Goal: Task Accomplishment & Management: Use online tool/utility

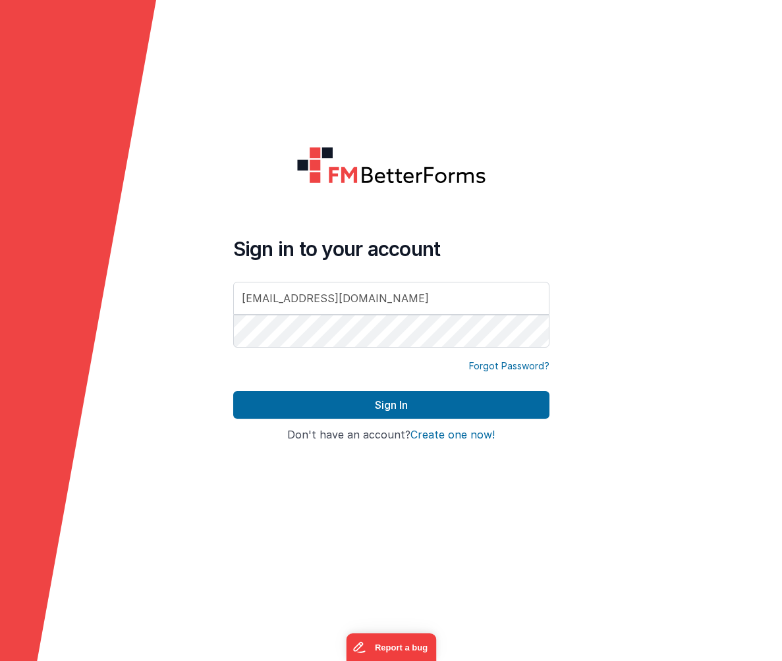
type input "[EMAIL_ADDRESS][DOMAIN_NAME]"
click at [233, 391] on button "Sign In" at bounding box center [391, 405] width 316 height 28
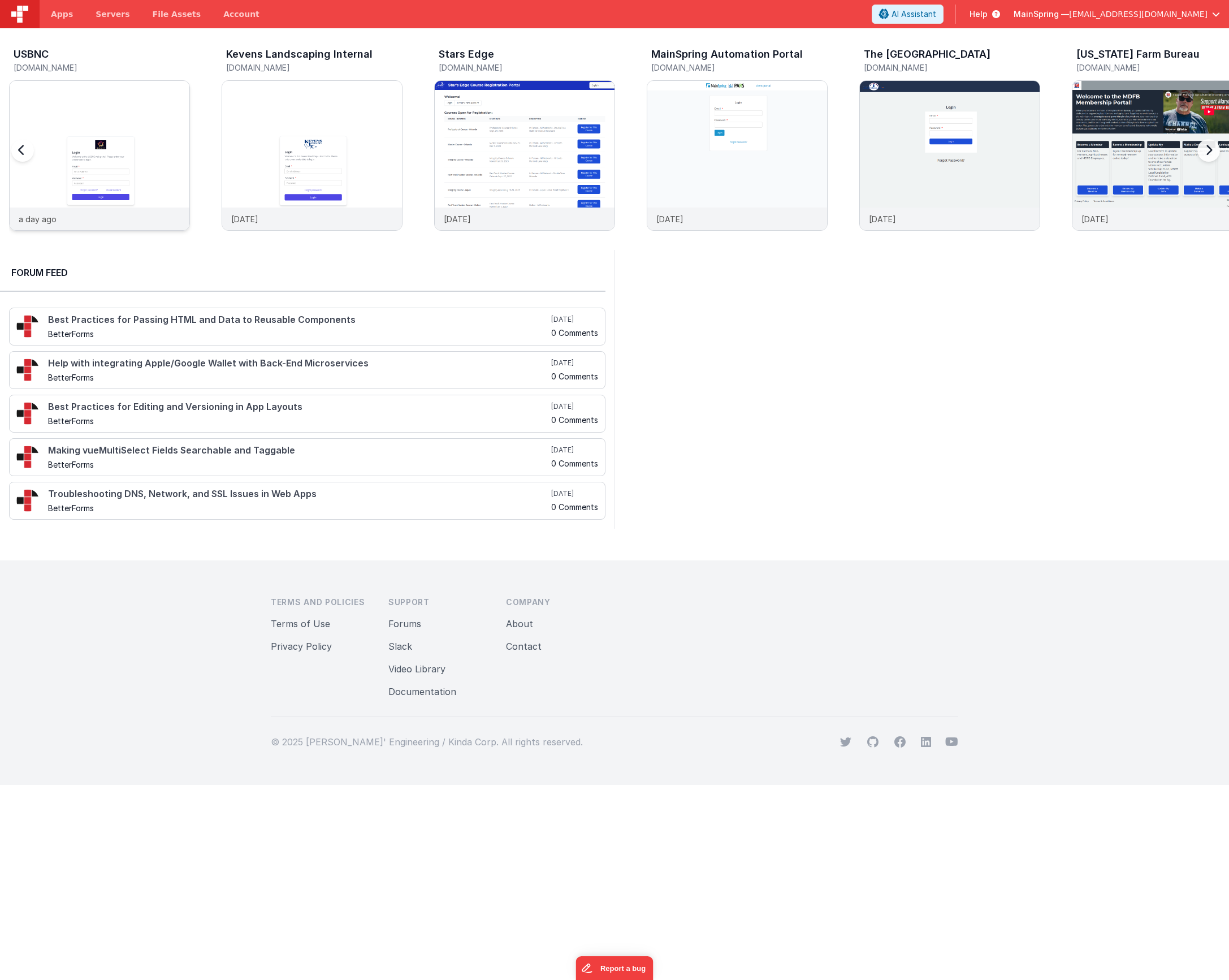
click at [65, 136] on img at bounding box center [99, 170] width 179 height 179
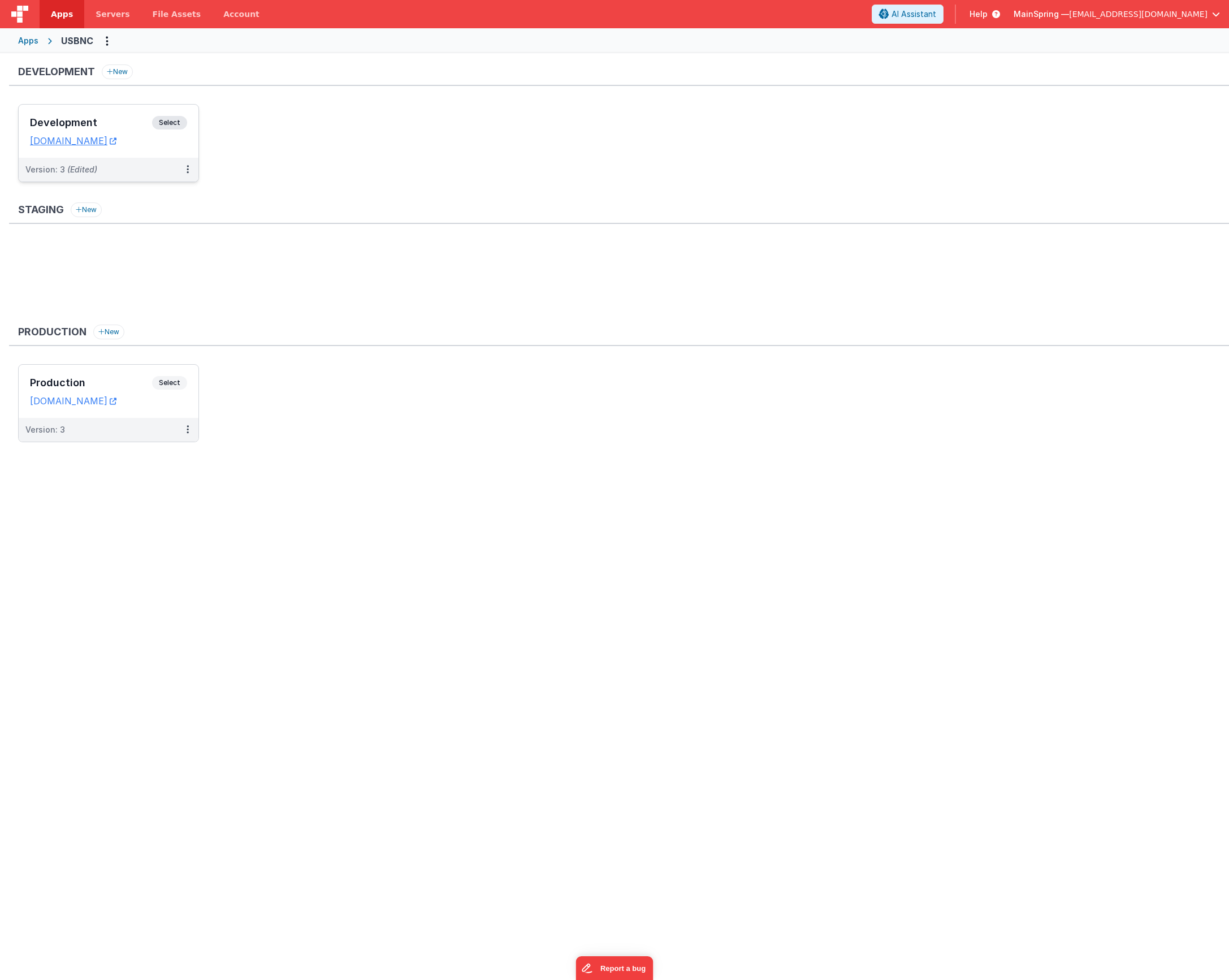
click at [106, 180] on div "Version: 3 (Edited)" at bounding box center [108, 170] width 179 height 24
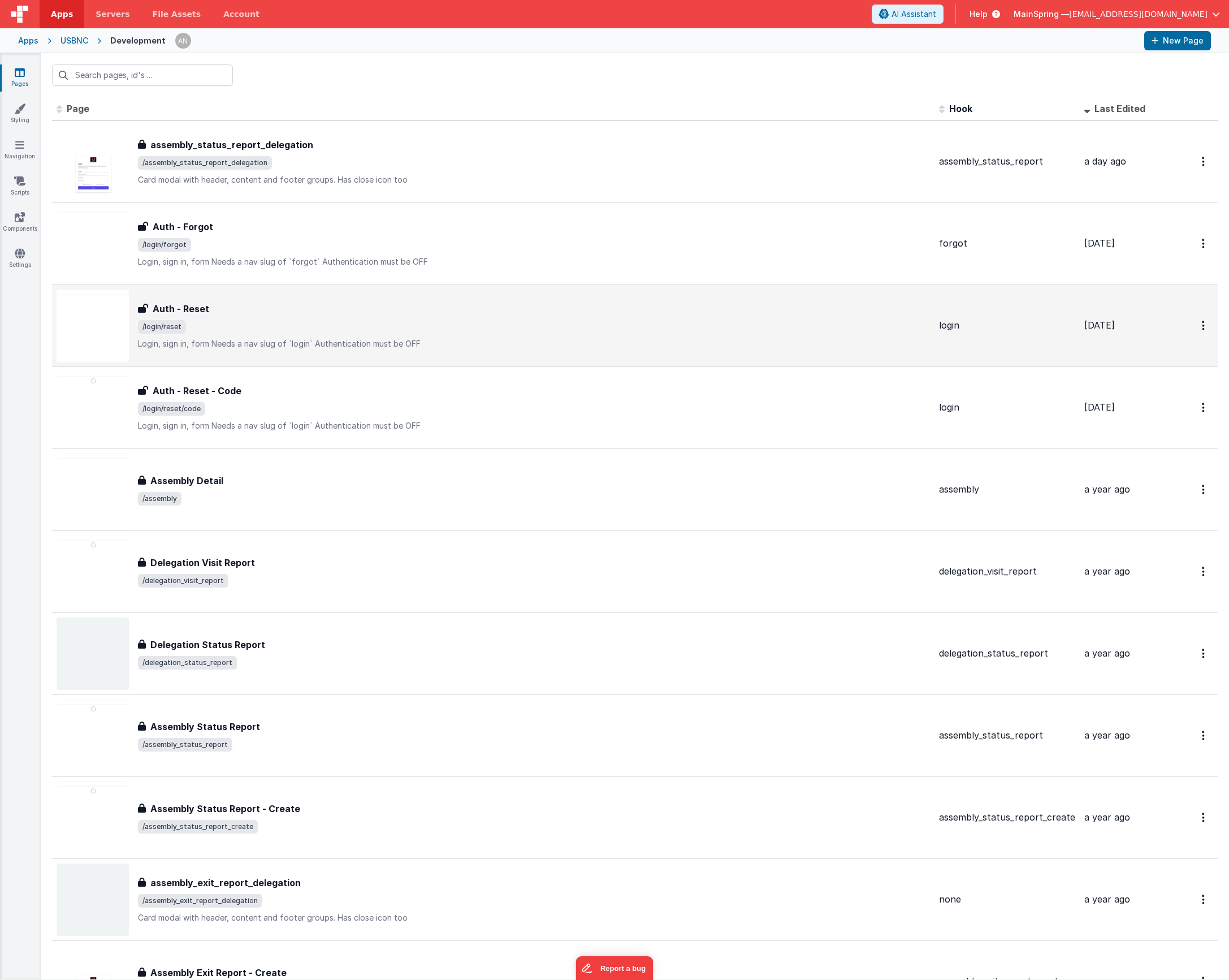
click at [309, 317] on div "Auth - Reset Auth - Reset /login/reset Login, sign in, formNeeds a nav slug of…" at bounding box center [534, 325] width 792 height 47
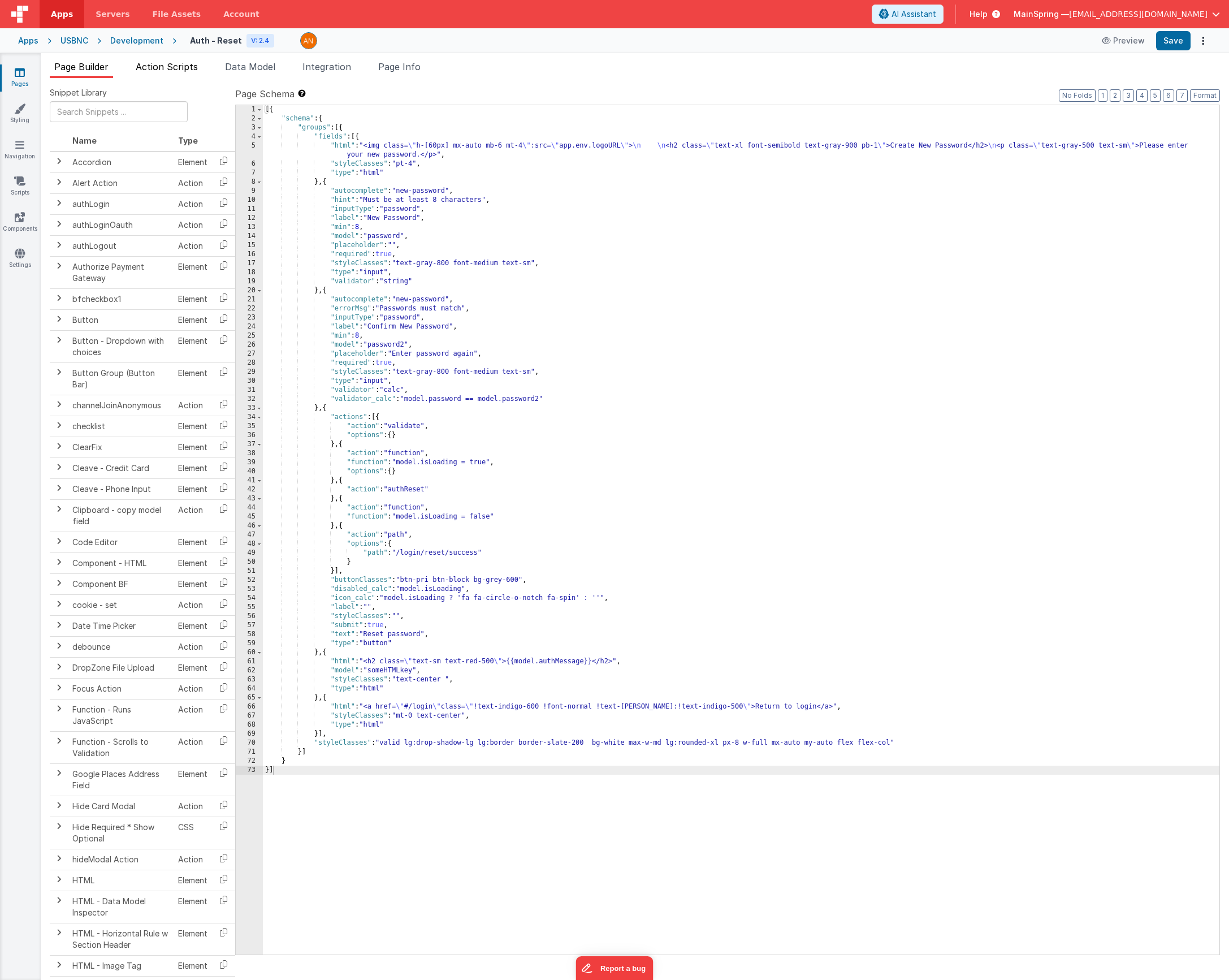
click at [172, 68] on span "Action Scripts" at bounding box center [166, 66] width 62 height 11
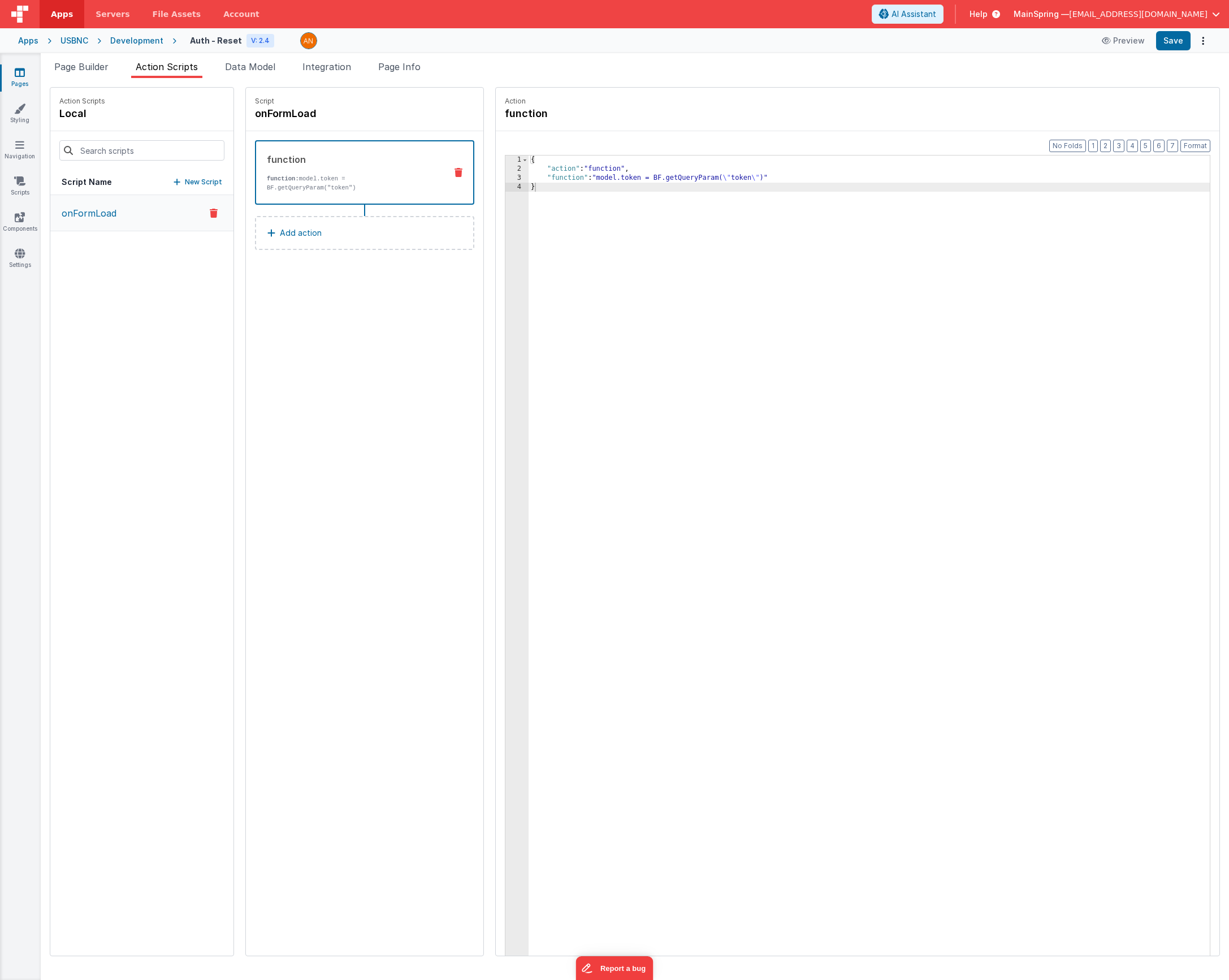
click at [611, 182] on div "{ "action" : "function" , "function" : "model.token = BF.getQueryParam( \" toke…" at bounding box center [886, 582] width 715 height 853
click at [506, 177] on div "3" at bounding box center [517, 178] width 23 height 9
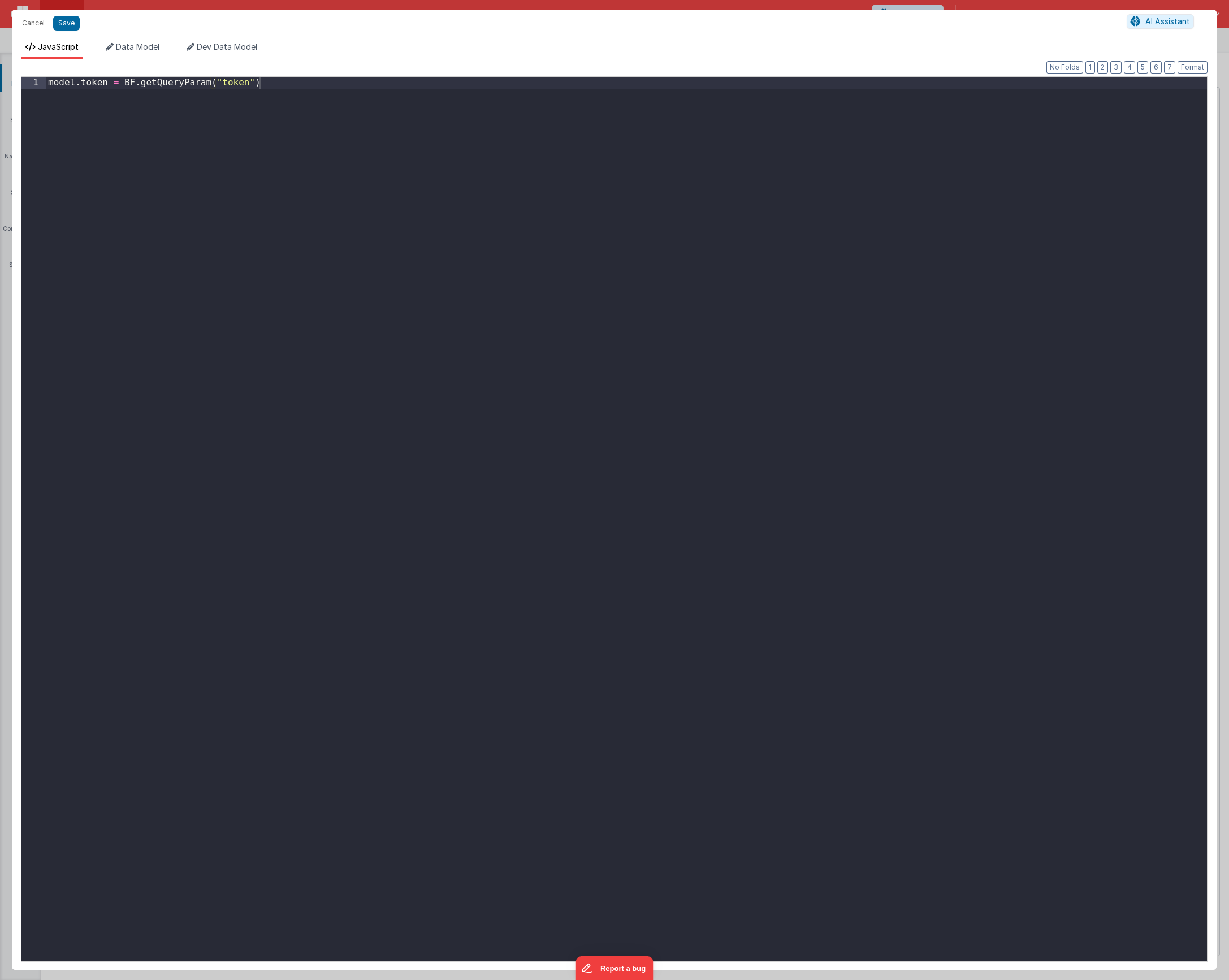
click at [342, 118] on div "model . token = BF . getQueryParam ( "token" )" at bounding box center [626, 530] width 1161 height 907
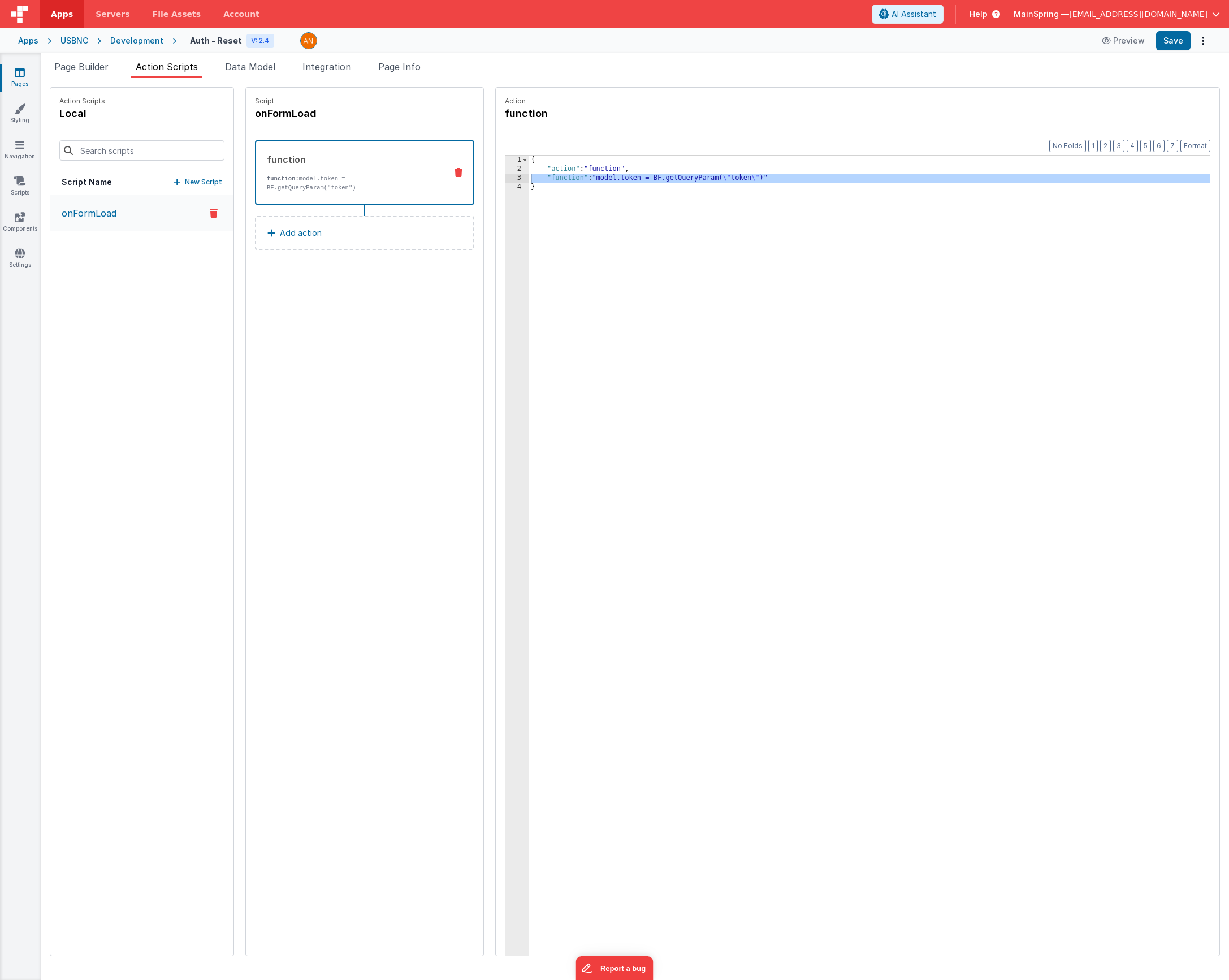
click at [90, 79] on div "Snippet Library Name Type Accordion Element Alert Action Action authLogin Actio…" at bounding box center [634, 529] width 1189 height 902
click at [95, 73] on li "Page Builder" at bounding box center [82, 69] width 64 height 18
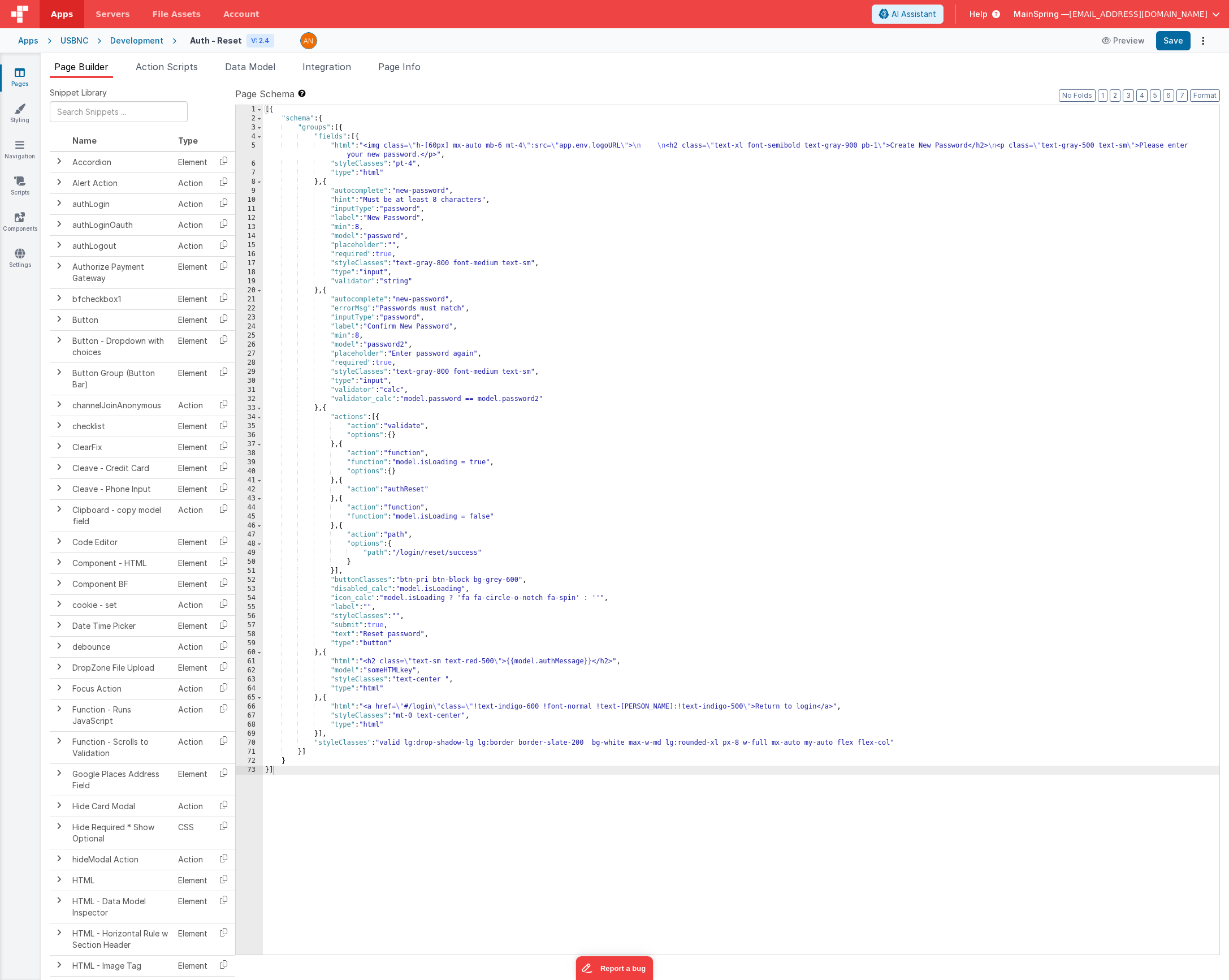
click at [583, 276] on div "[{ "schema" : { "groups" : [{ "fields" : [{ "html" : "<img class= \" h-[60px] m…" at bounding box center [741, 539] width 957 height 868
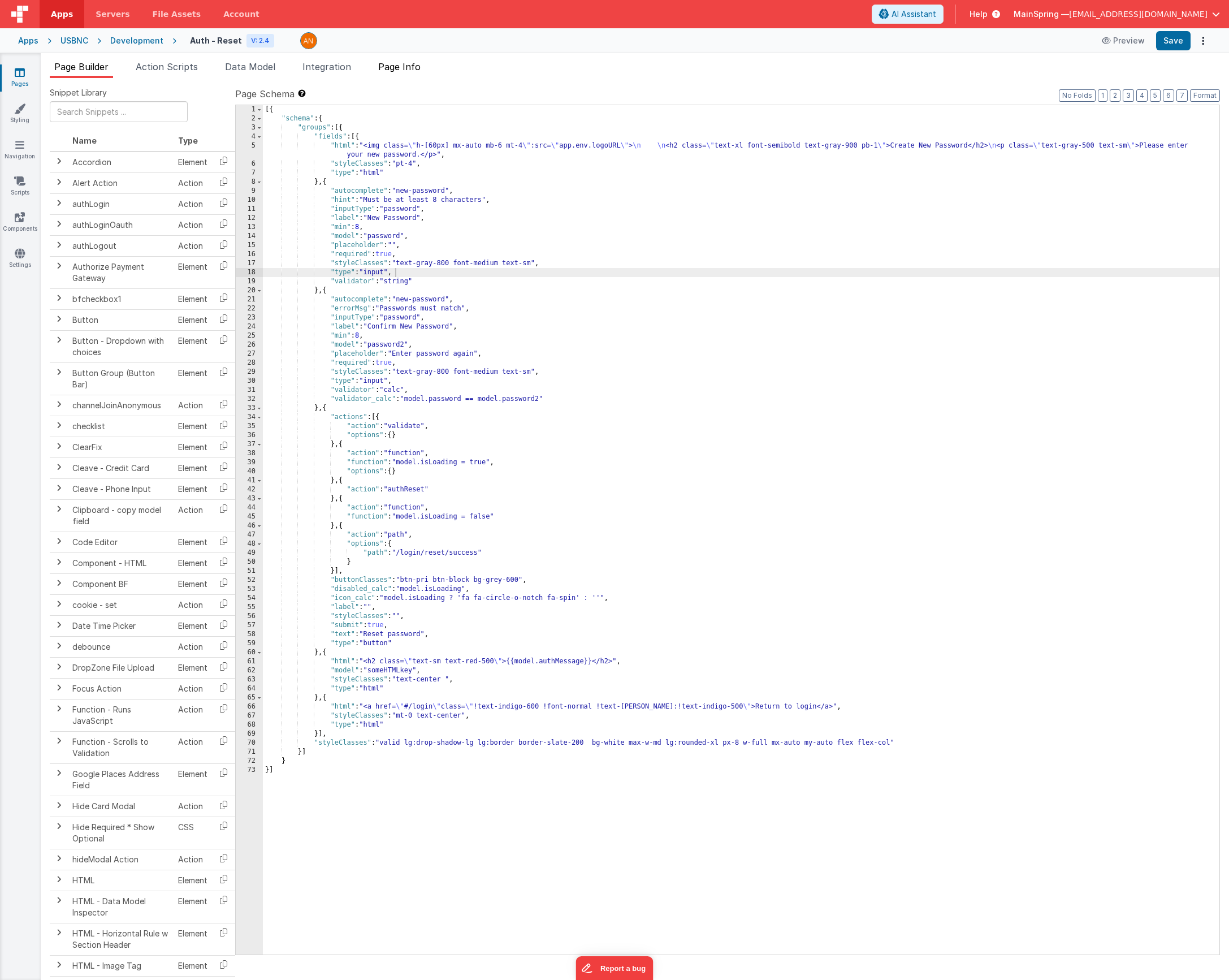
click at [398, 67] on span "Page Info" at bounding box center [399, 66] width 42 height 11
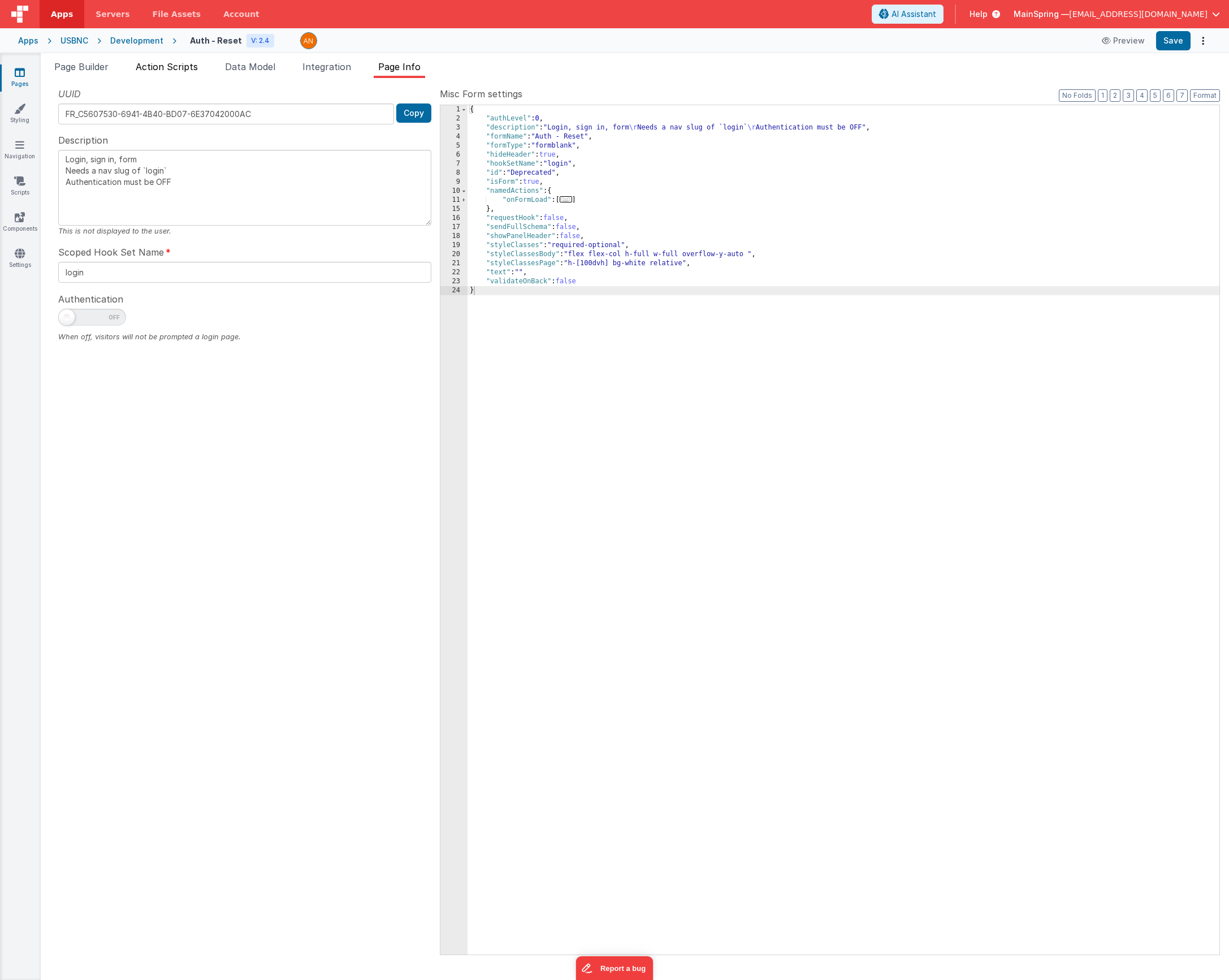
click at [191, 76] on li "Action Scripts" at bounding box center [166, 69] width 71 height 18
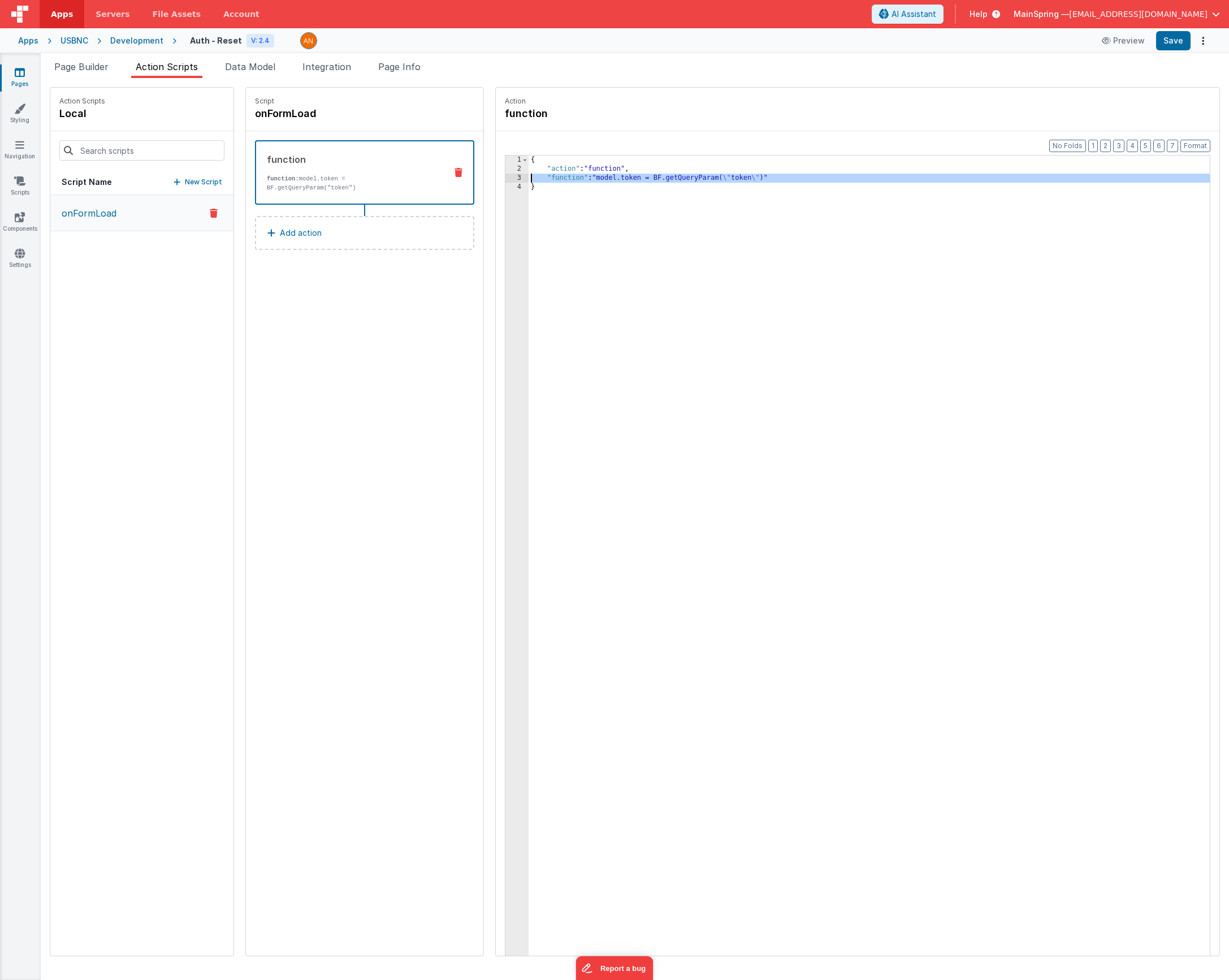
click at [604, 179] on div "{ "action" : "function" , "function" : "model.token = BF.getQueryParam( \" toke…" at bounding box center [886, 582] width 715 height 853
click at [506, 180] on div "3" at bounding box center [517, 178] width 23 height 9
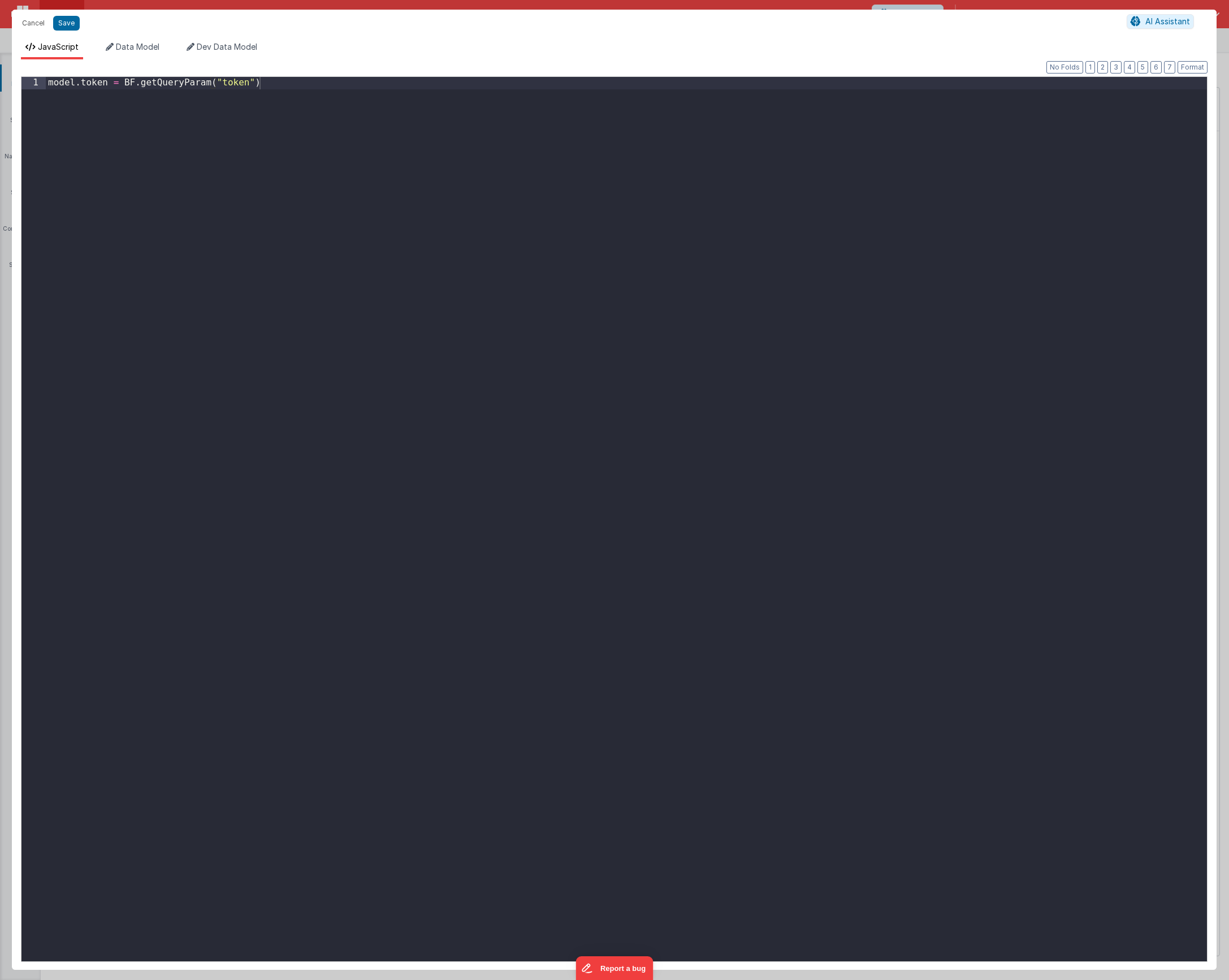
click at [479, 188] on div "model . token = BF . getQueryParam ( "token" )" at bounding box center [626, 531] width 1161 height 909
paste textarea
click at [61, 26] on button "Save" at bounding box center [66, 22] width 27 height 15
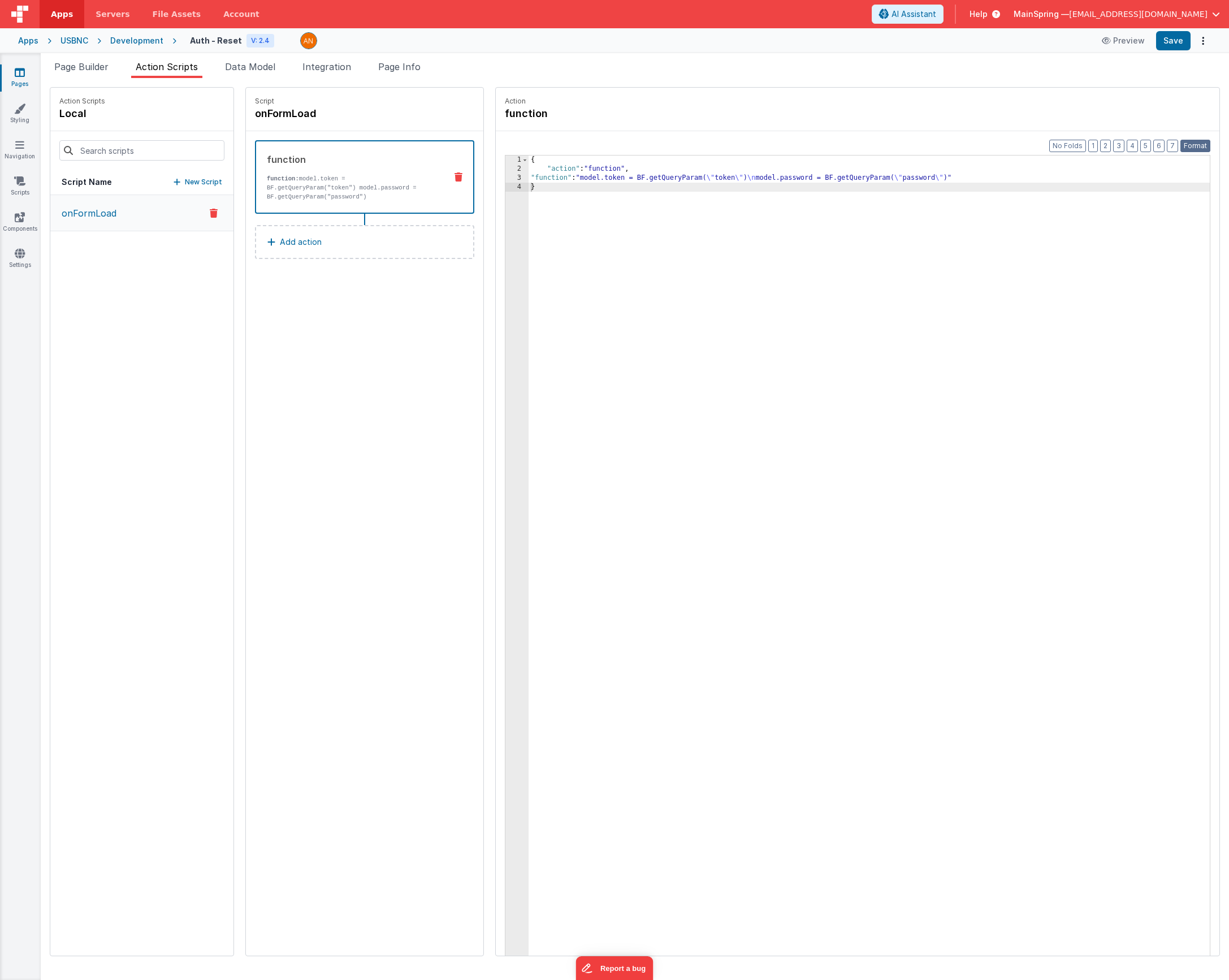
click at [670, 148] on button "Format" at bounding box center [1196, 146] width 30 height 12
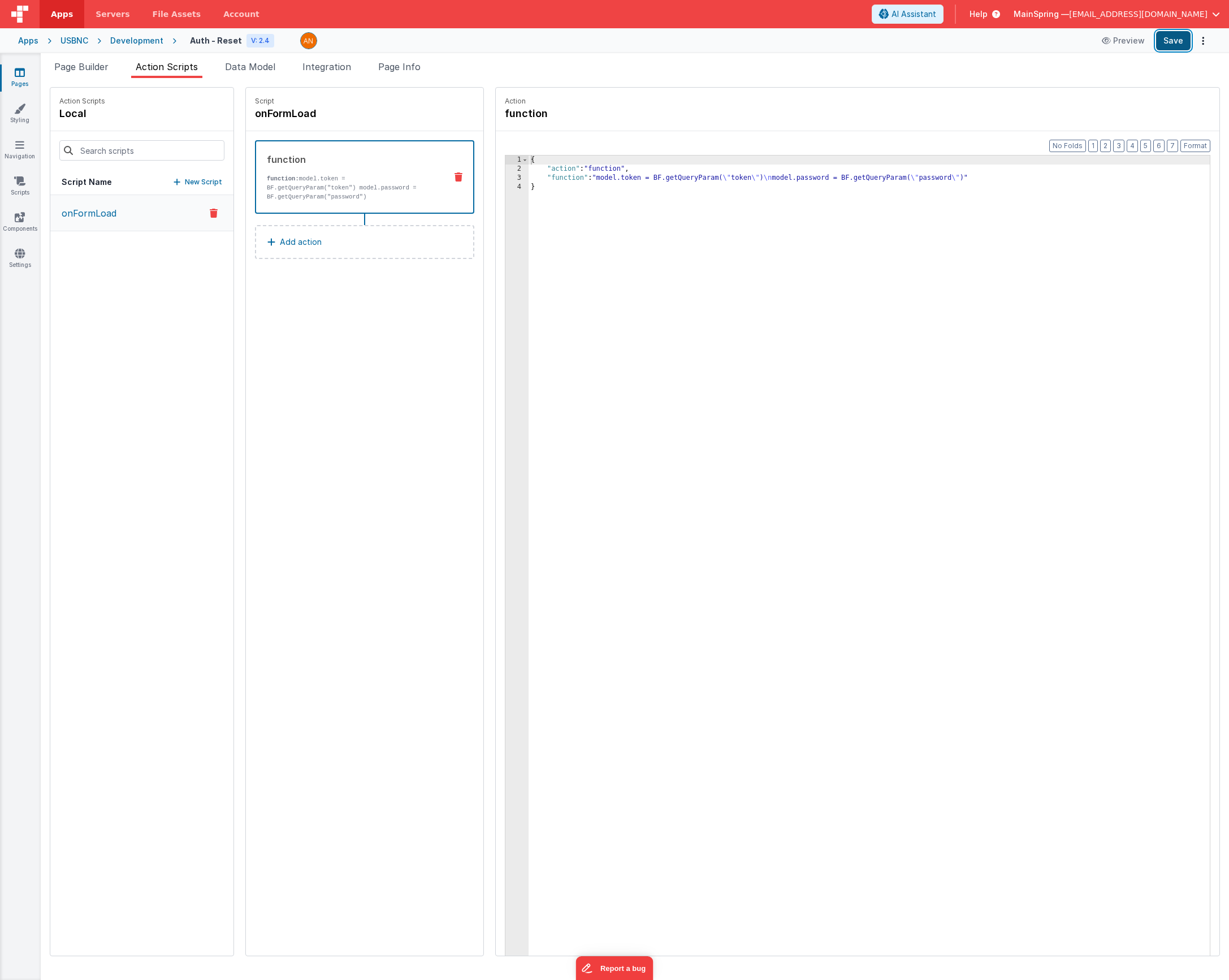
click at [670, 50] on button "Save" at bounding box center [1173, 40] width 34 height 19
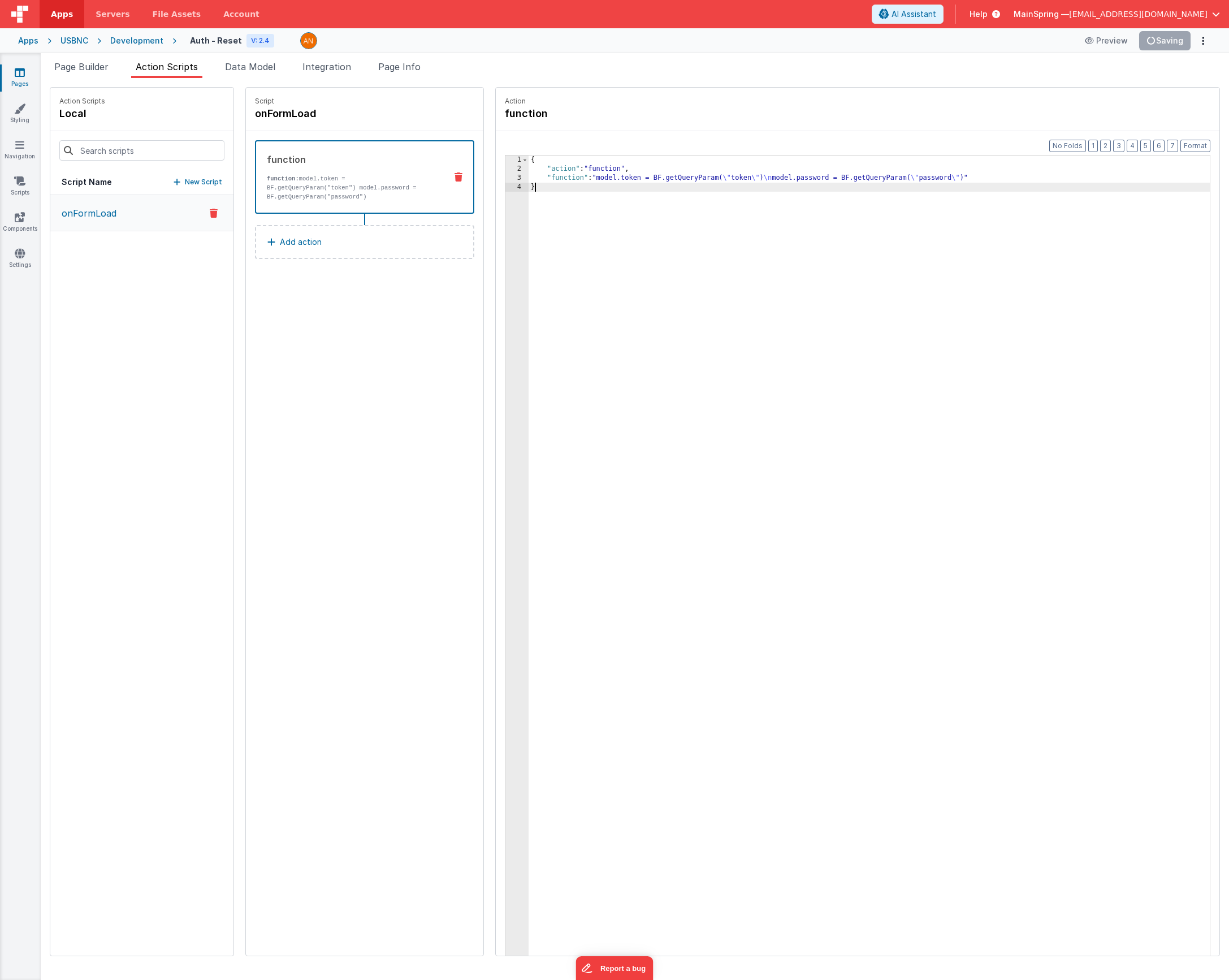
drag, startPoint x: 702, startPoint y: 184, endPoint x: 662, endPoint y: 187, distance: 40.1
click at [670, 185] on div "{ "action" : "function" , "function" : "model.token = BF.getQueryParam( \" toke…" at bounding box center [886, 582] width 715 height 853
click at [645, 176] on div "{ "action" : "function" , "function" : "model.token = BF.getQueryParam( \" toke…" at bounding box center [886, 582] width 715 height 853
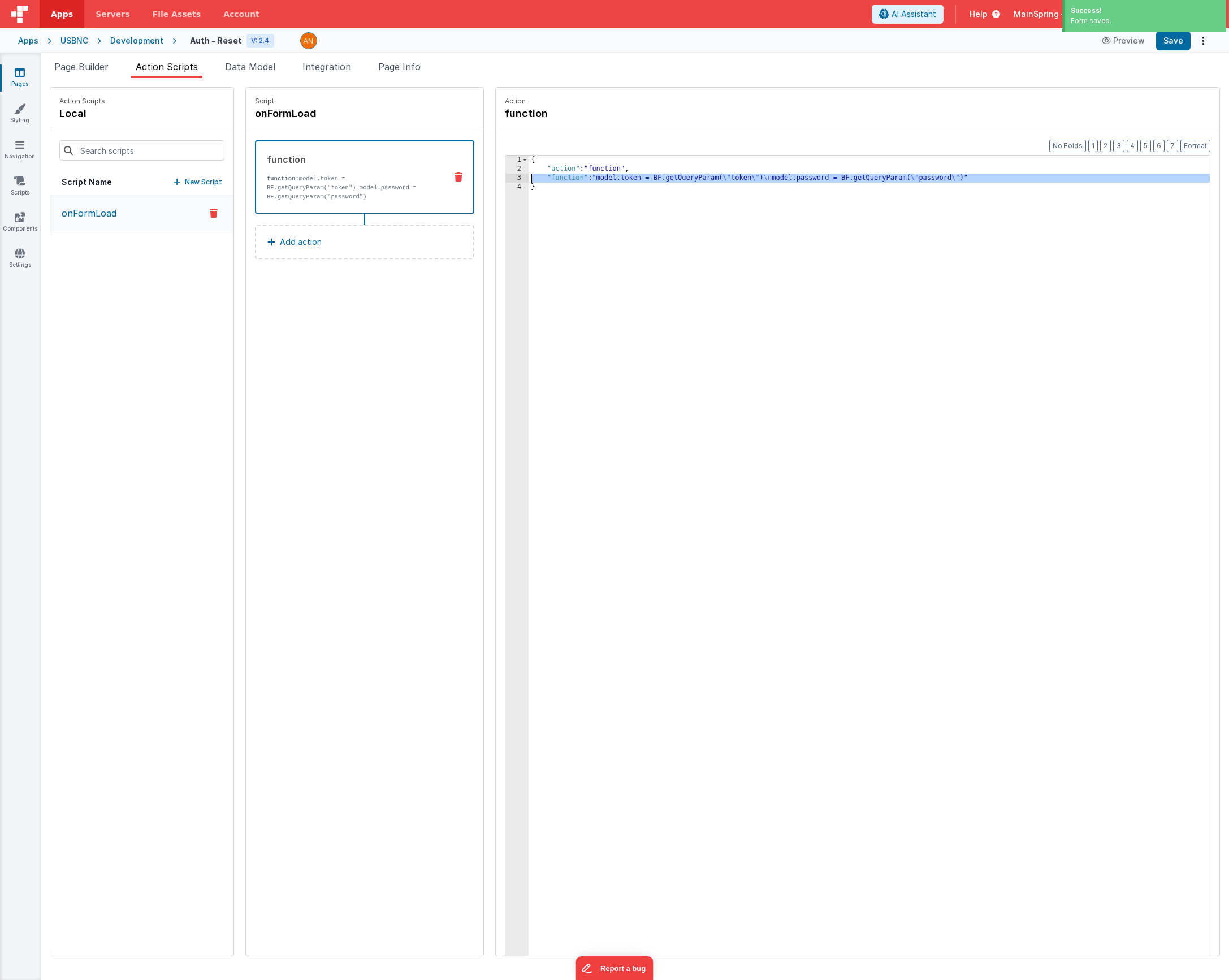
click at [506, 178] on div "3" at bounding box center [517, 178] width 23 height 9
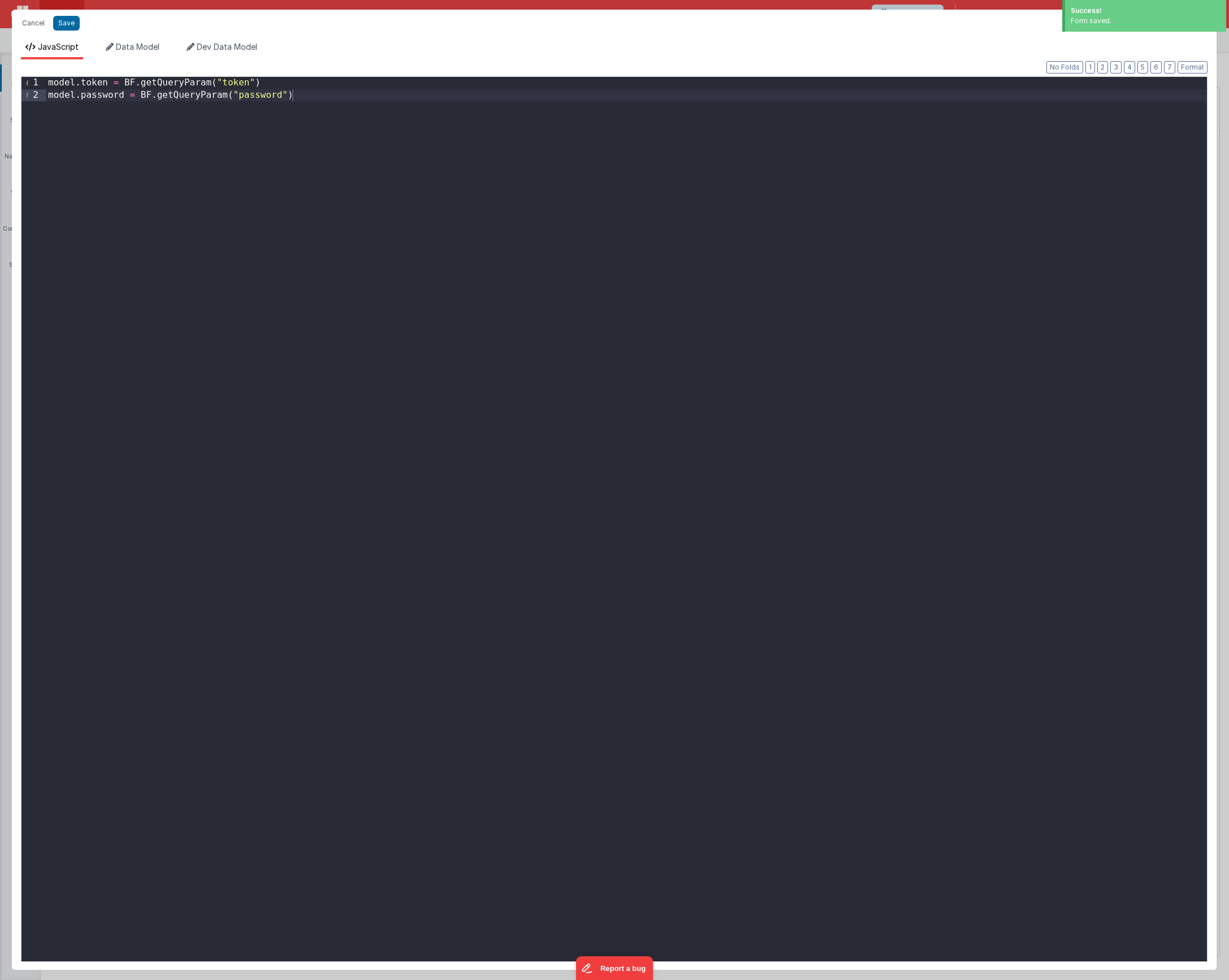
click at [297, 83] on div "model . token = BF . getQueryParam ( "token" ) model . password = BF . getQuery…" at bounding box center [626, 531] width 1161 height 909
click at [67, 23] on button "Save" at bounding box center [66, 22] width 27 height 15
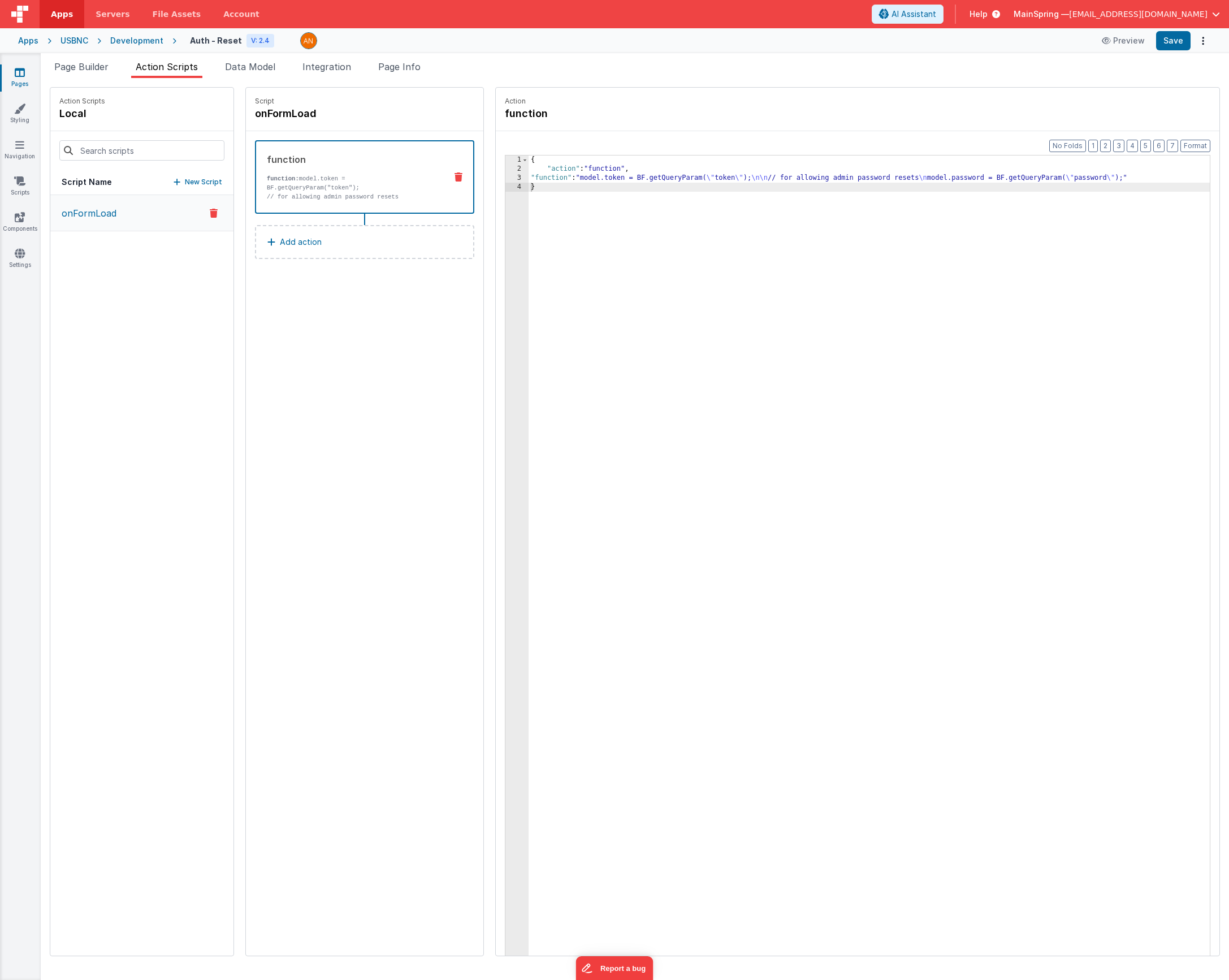
click at [563, 364] on div "{ "action" : "function" , "function" : "model.token = BF.getQueryParam( \" toke…" at bounding box center [886, 582] width 715 height 853
click at [670, 148] on button "Format" at bounding box center [1196, 146] width 30 height 12
click at [670, 248] on div "{ "action" : "function" , "function" : "model.token = BF.getQueryParam( \" toke…" at bounding box center [886, 582] width 715 height 853
click at [670, 45] on button "Save" at bounding box center [1173, 40] width 34 height 19
click at [670, 97] on p "Action" at bounding box center [857, 101] width 705 height 9
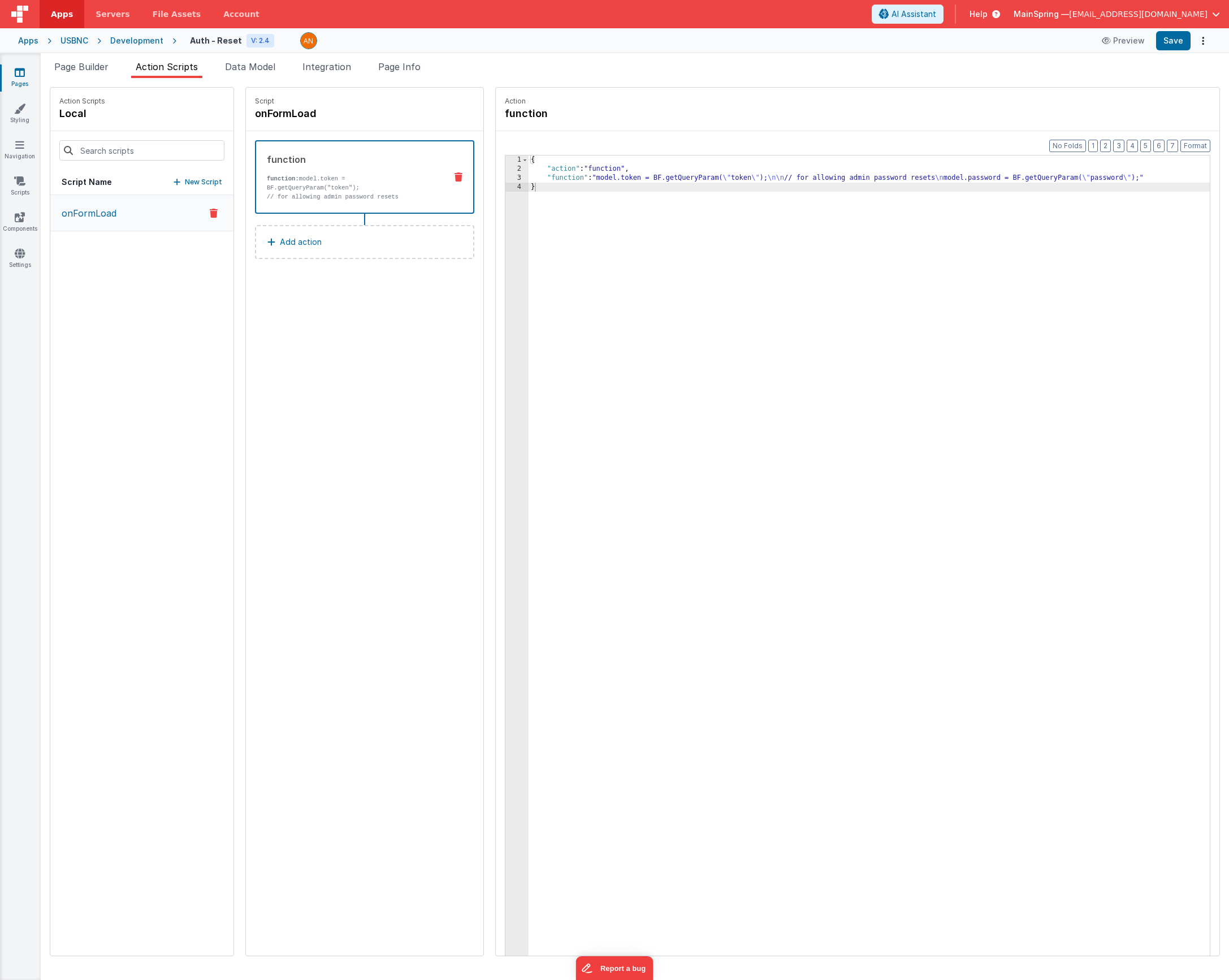
click at [670, 12] on span "Help" at bounding box center [978, 14] width 18 height 11
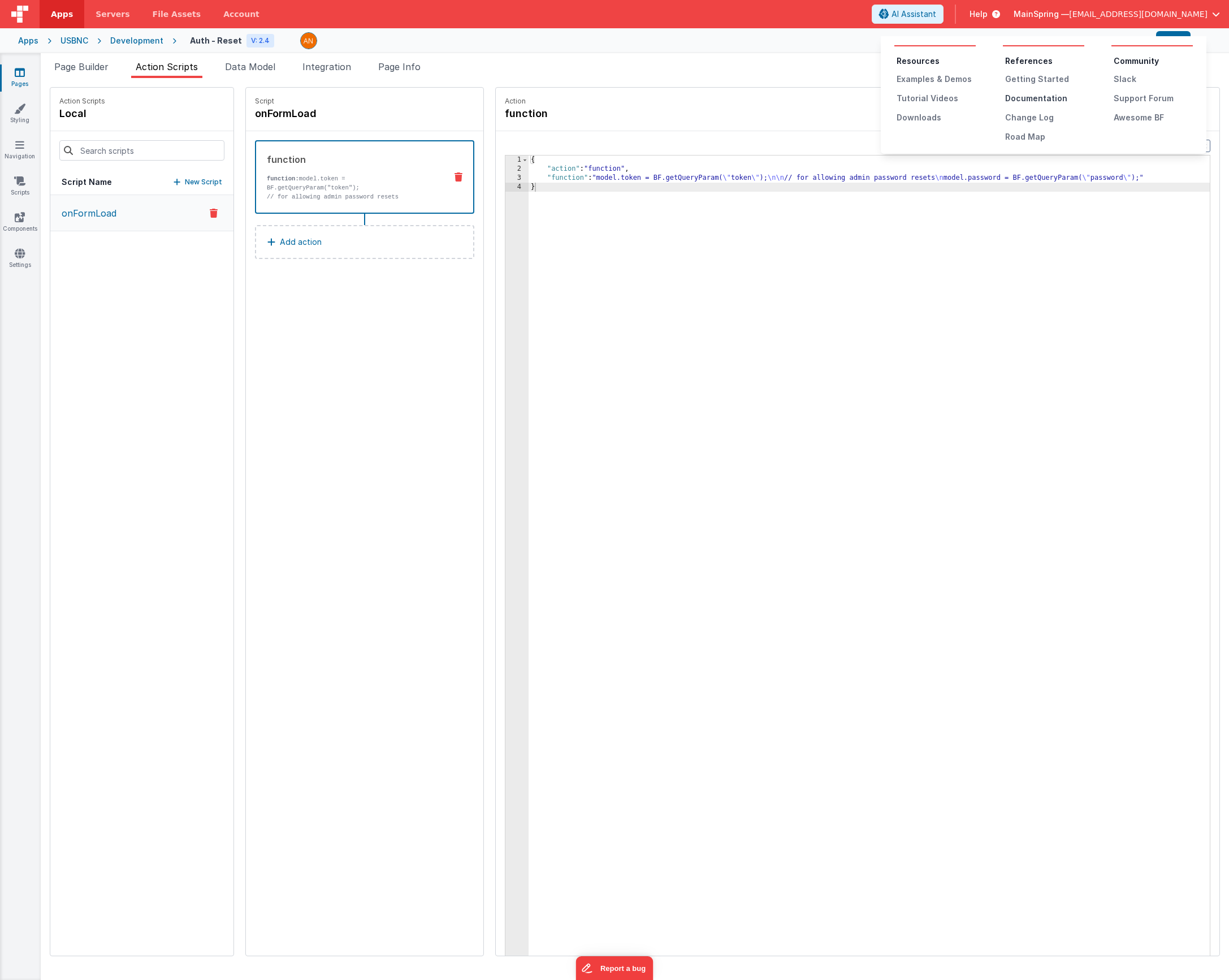
click at [670, 99] on div "Documentation" at bounding box center [1044, 98] width 79 height 11
